Goal: Contribute content: Add original content to the website for others to see

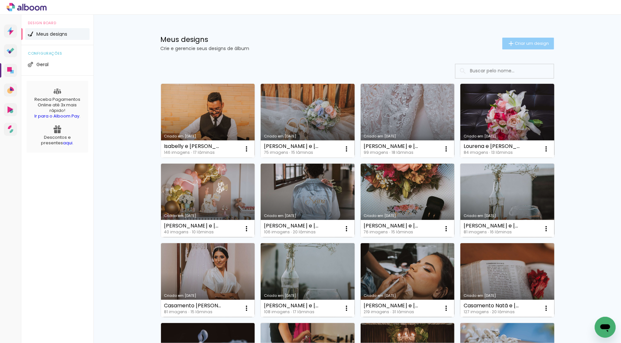
click at [523, 46] on paper-button "Criar um design" at bounding box center [528, 44] width 52 height 12
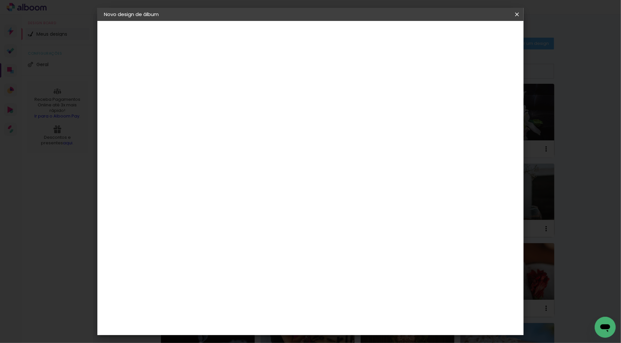
click at [0, 0] on iron-icon at bounding box center [0, 0] width 0 height 0
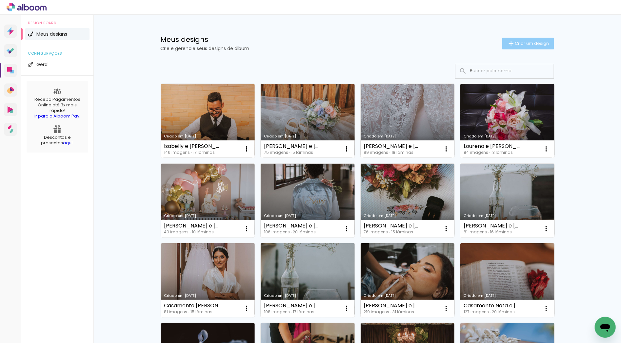
click at [522, 41] on span "Criar um design" at bounding box center [532, 43] width 34 height 4
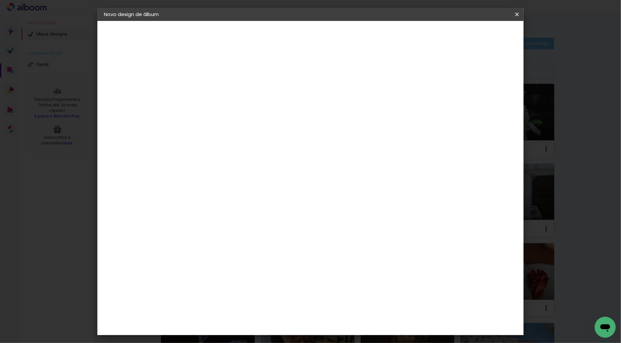
click at [211, 90] on input at bounding box center [211, 88] width 0 height 10
type input "[PERSON_NAME] e [PERSON_NAME]"
type paper-input "[PERSON_NAME] e [PERSON_NAME]"
click at [0, 0] on slot "Avançar" at bounding box center [0, 0] width 0 height 0
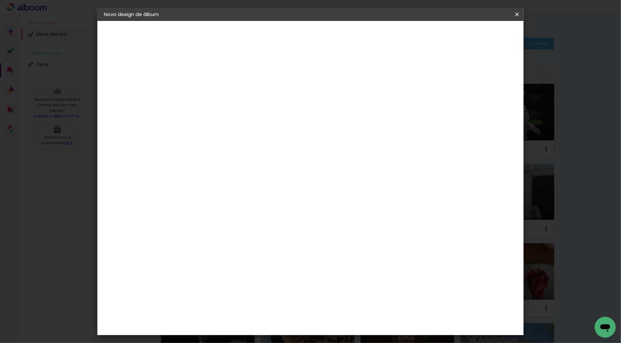
click at [230, 264] on div "ArtCollor" at bounding box center [219, 266] width 24 height 5
click at [0, 0] on slot "Avançar" at bounding box center [0, 0] width 0 height 0
click at [237, 109] on input "text" at bounding box center [224, 114] width 26 height 10
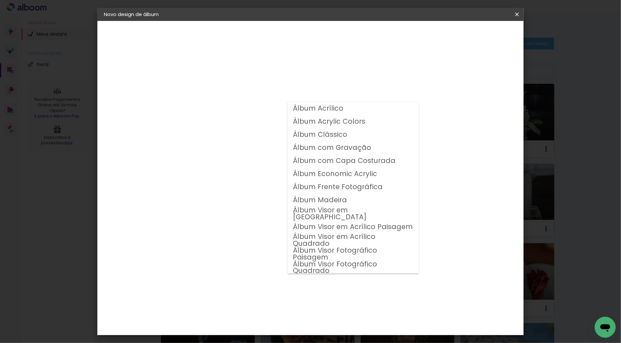
click at [0, 0] on slot "Álbum Clássico" at bounding box center [0, 0] width 0 height 0
type input "Álbum Clássico"
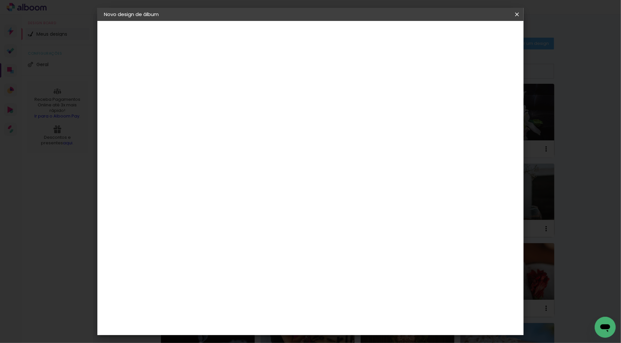
click at [255, 271] on span "25 × 25" at bounding box center [240, 277] width 30 height 13
click at [0, 0] on slot "Avançar" at bounding box center [0, 0] width 0 height 0
click at [464, 74] on div "mm Mostrar sangria" at bounding box center [336, 71] width 289 height 15
click at [467, 67] on div "Mostrar sangria" at bounding box center [460, 71] width 44 height 8
type paper-checkbox "on"
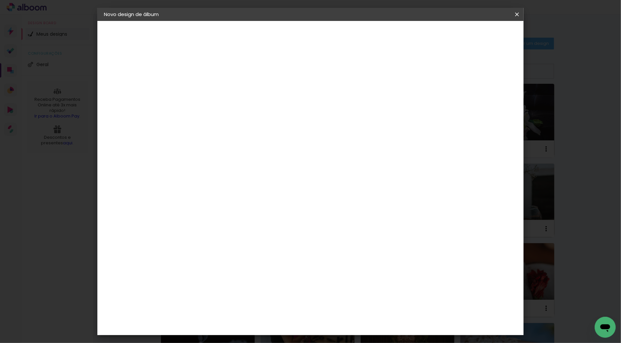
click at [475, 33] on span "Iniciar design" at bounding box center [460, 34] width 30 height 5
